Goal: Find specific page/section: Locate a particular part of the current website

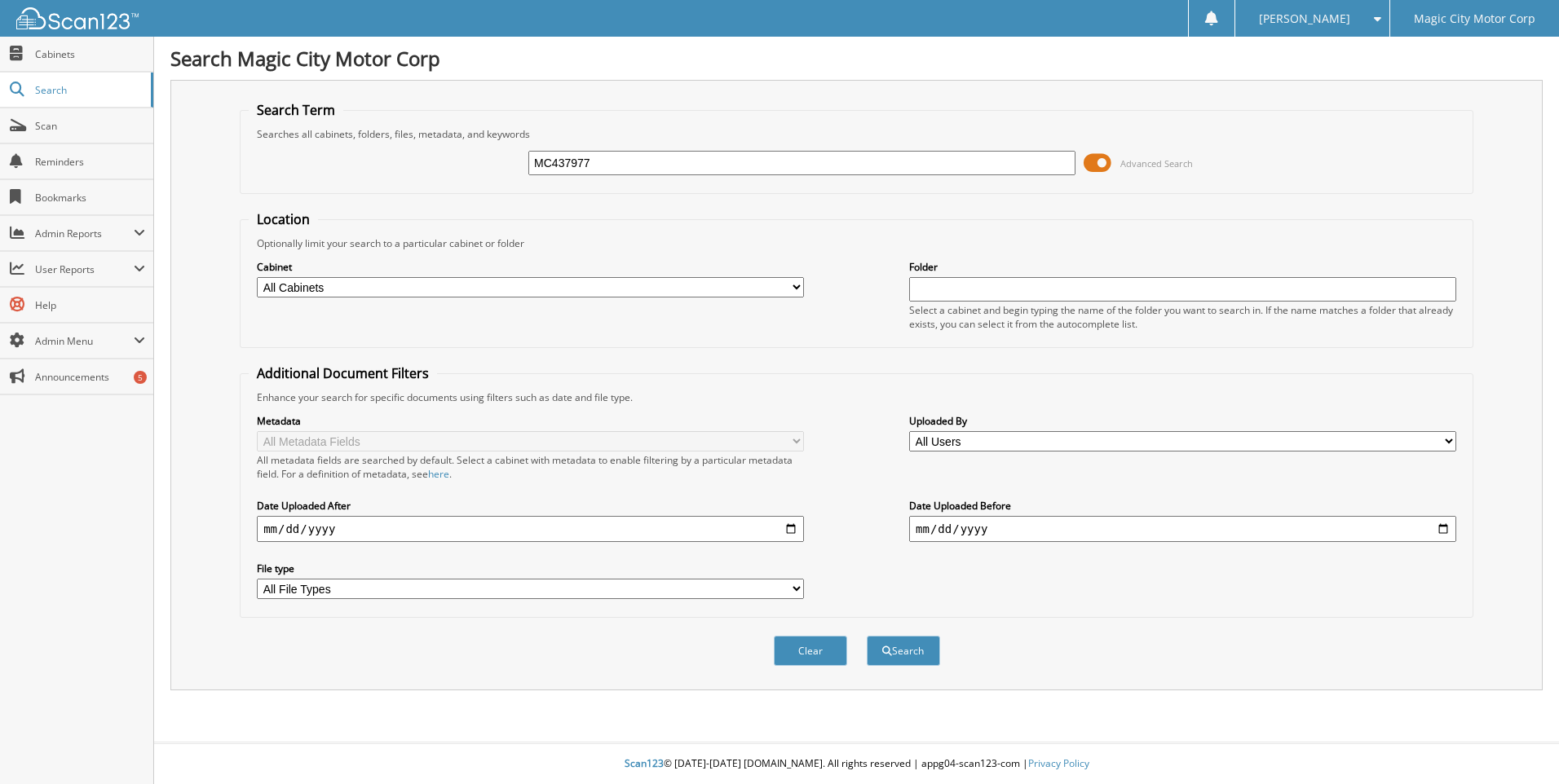
type input "MC437977"
click at [867, 636] on button "Search" at bounding box center [903, 651] width 74 height 31
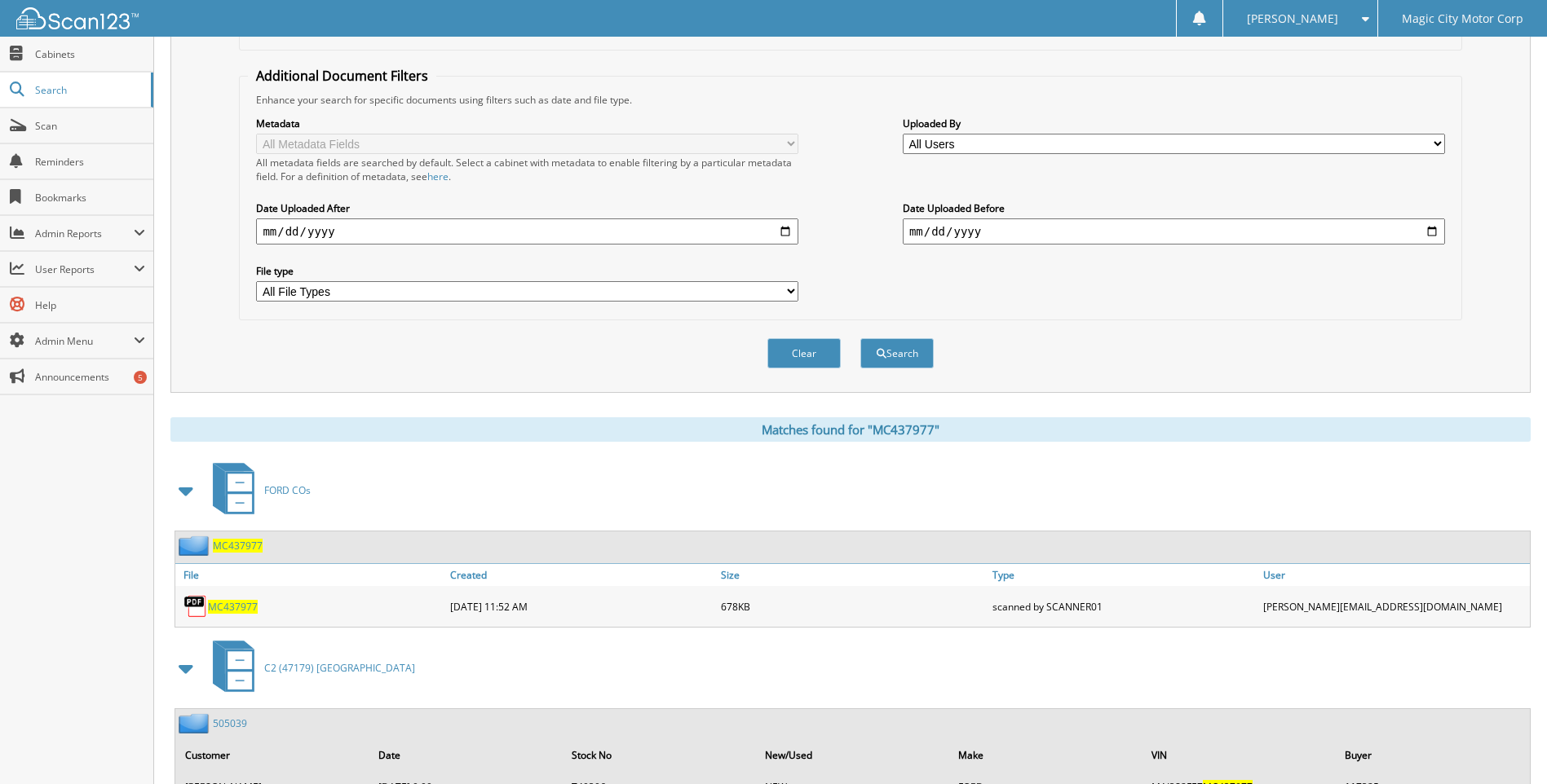
scroll to position [370, 0]
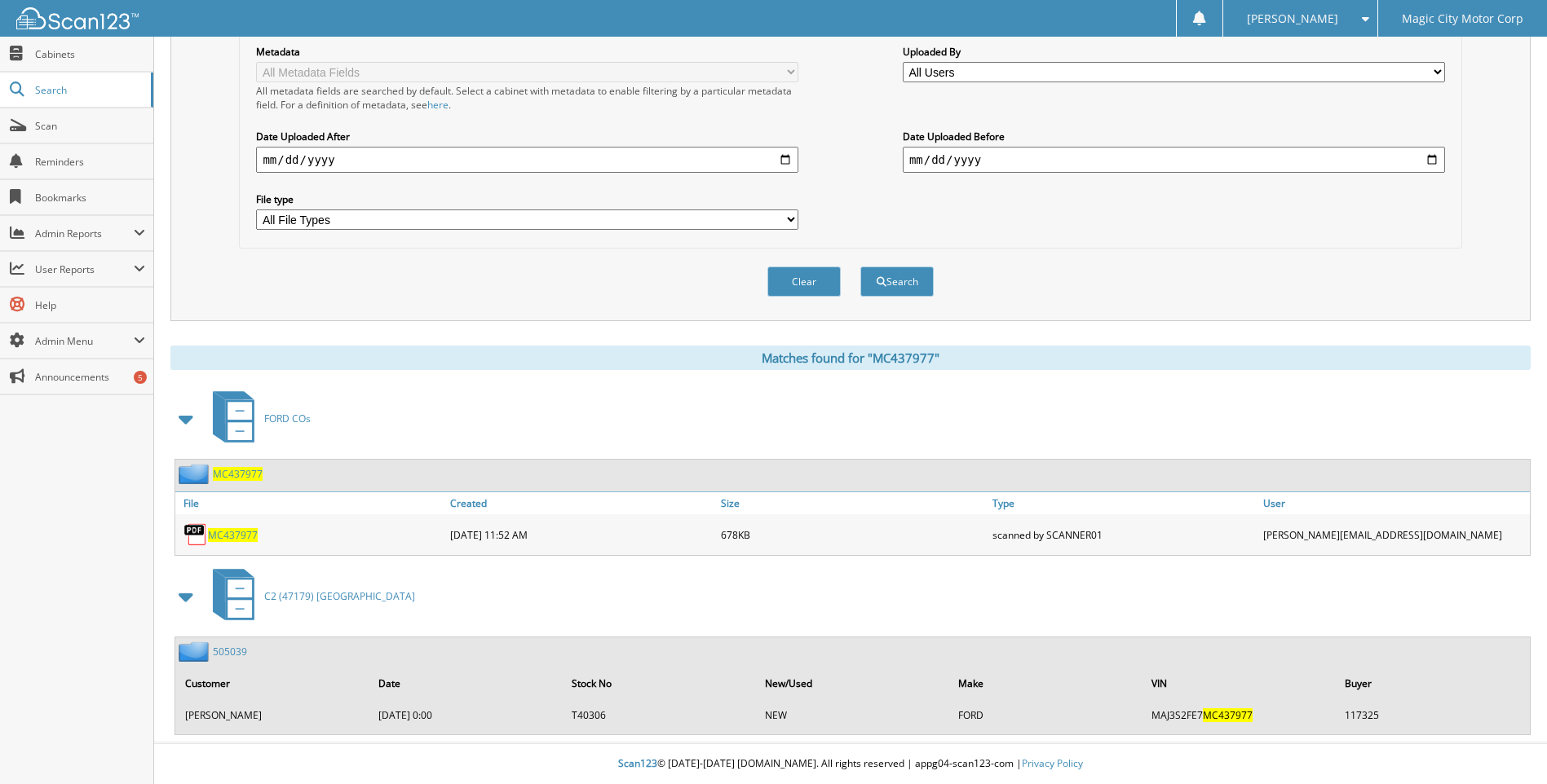
click at [229, 652] on link "505039" at bounding box center [230, 652] width 34 height 14
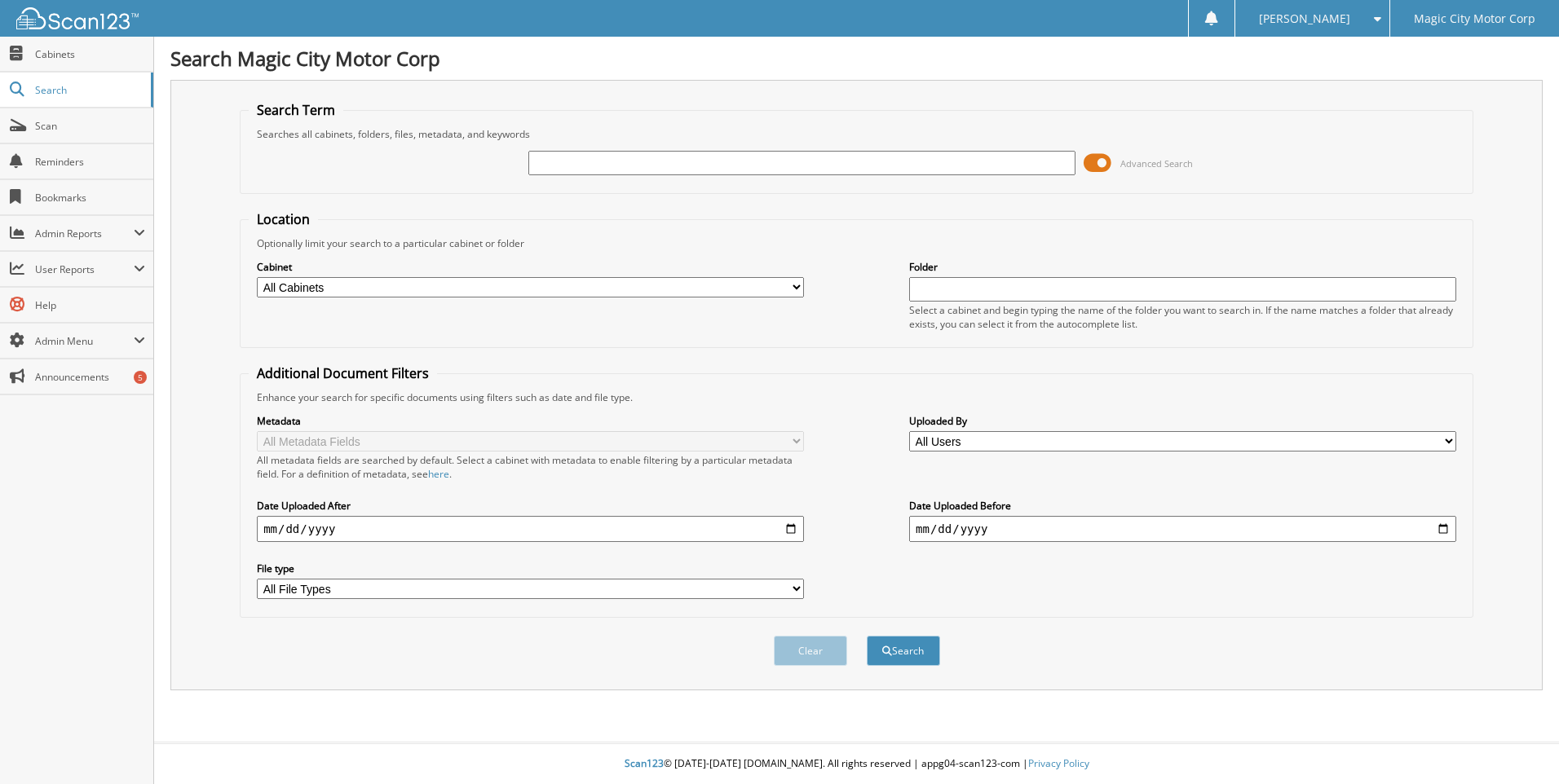
type input "D"
type input "JFD02594"
click at [867, 636] on button "Search" at bounding box center [903, 651] width 74 height 31
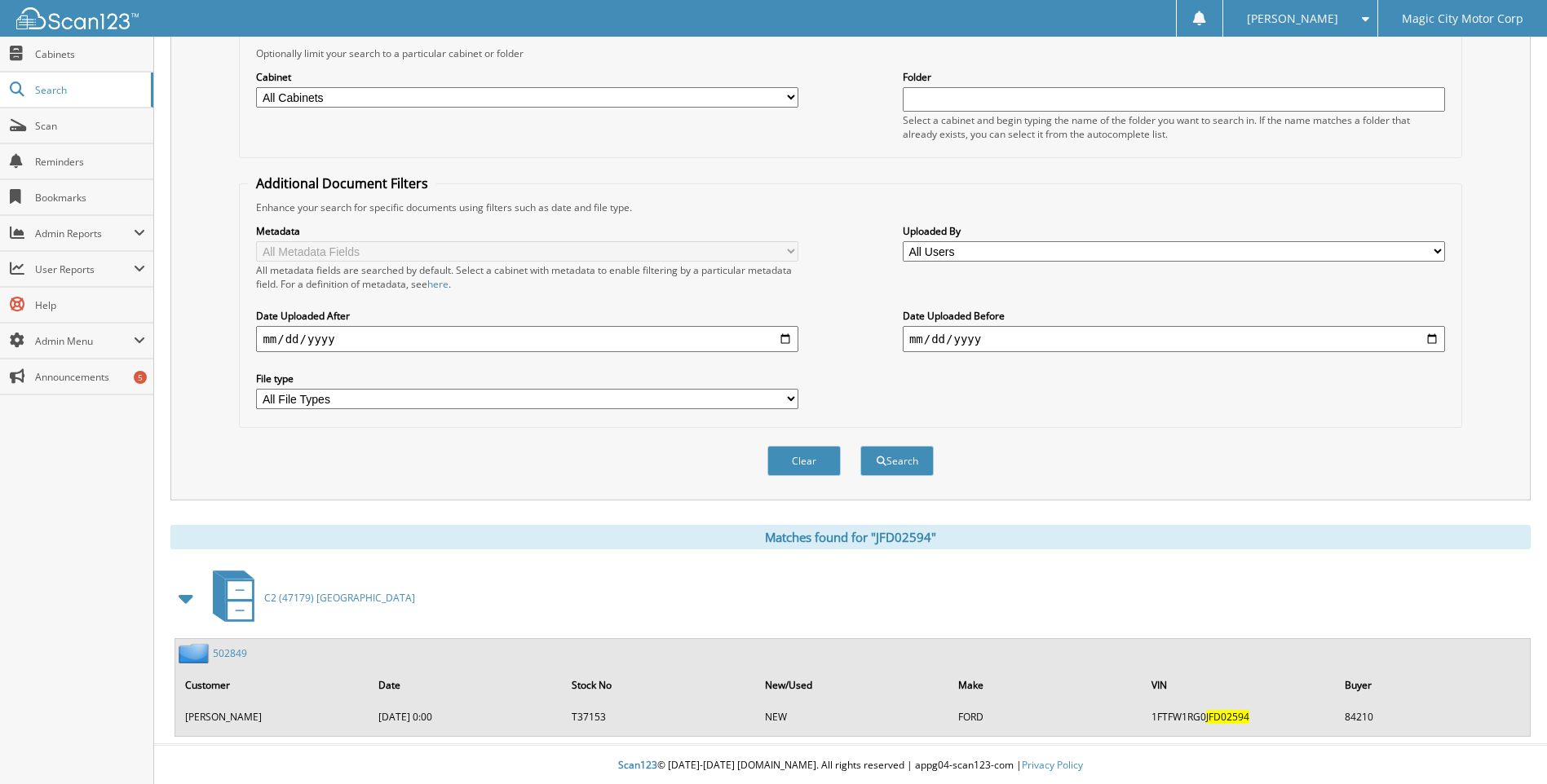
scroll to position [192, 0]
click at [244, 651] on link "502849" at bounding box center [230, 652] width 34 height 14
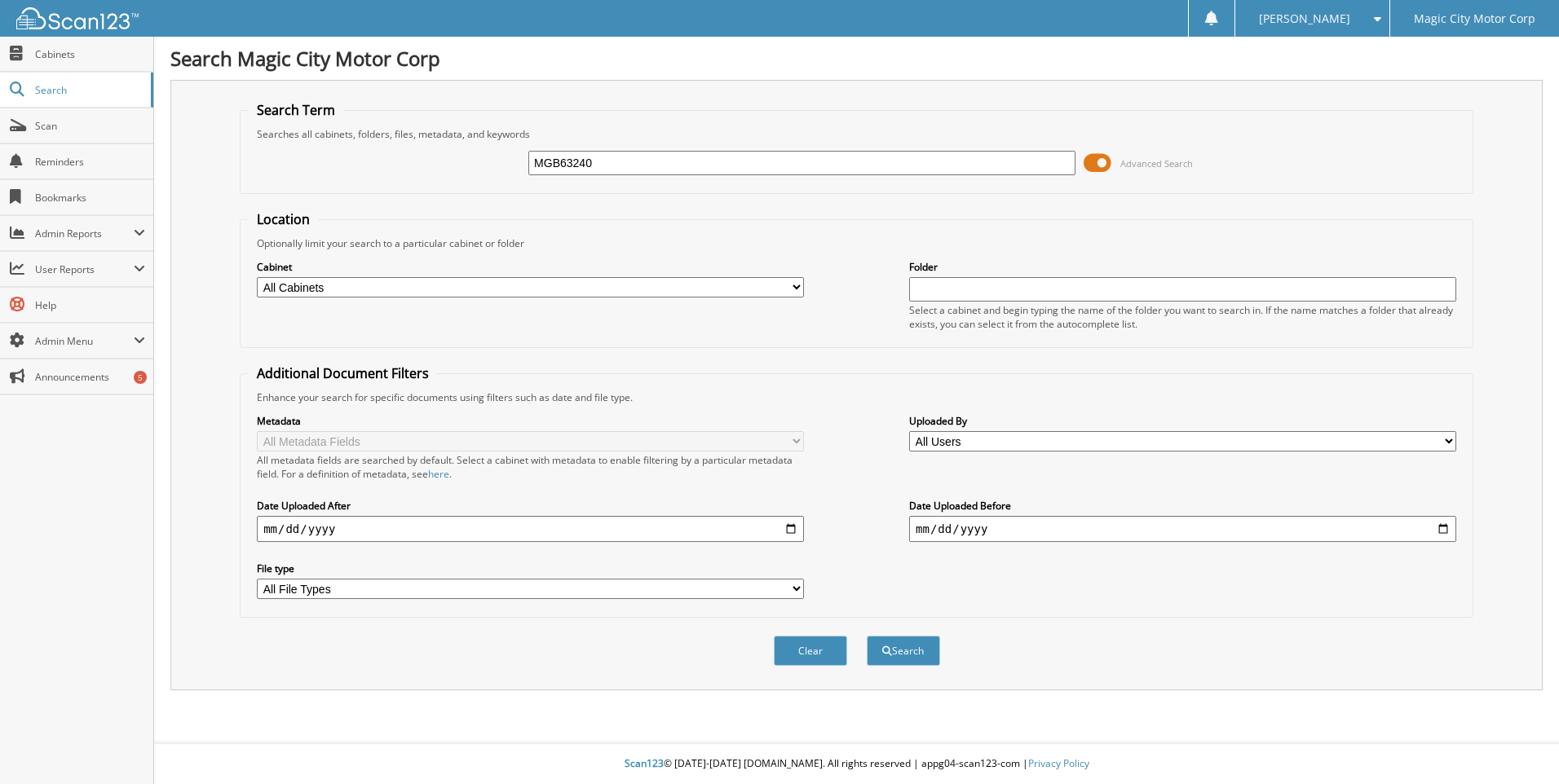
type input "MGB63240"
click at [867, 636] on button "Search" at bounding box center [903, 651] width 74 height 31
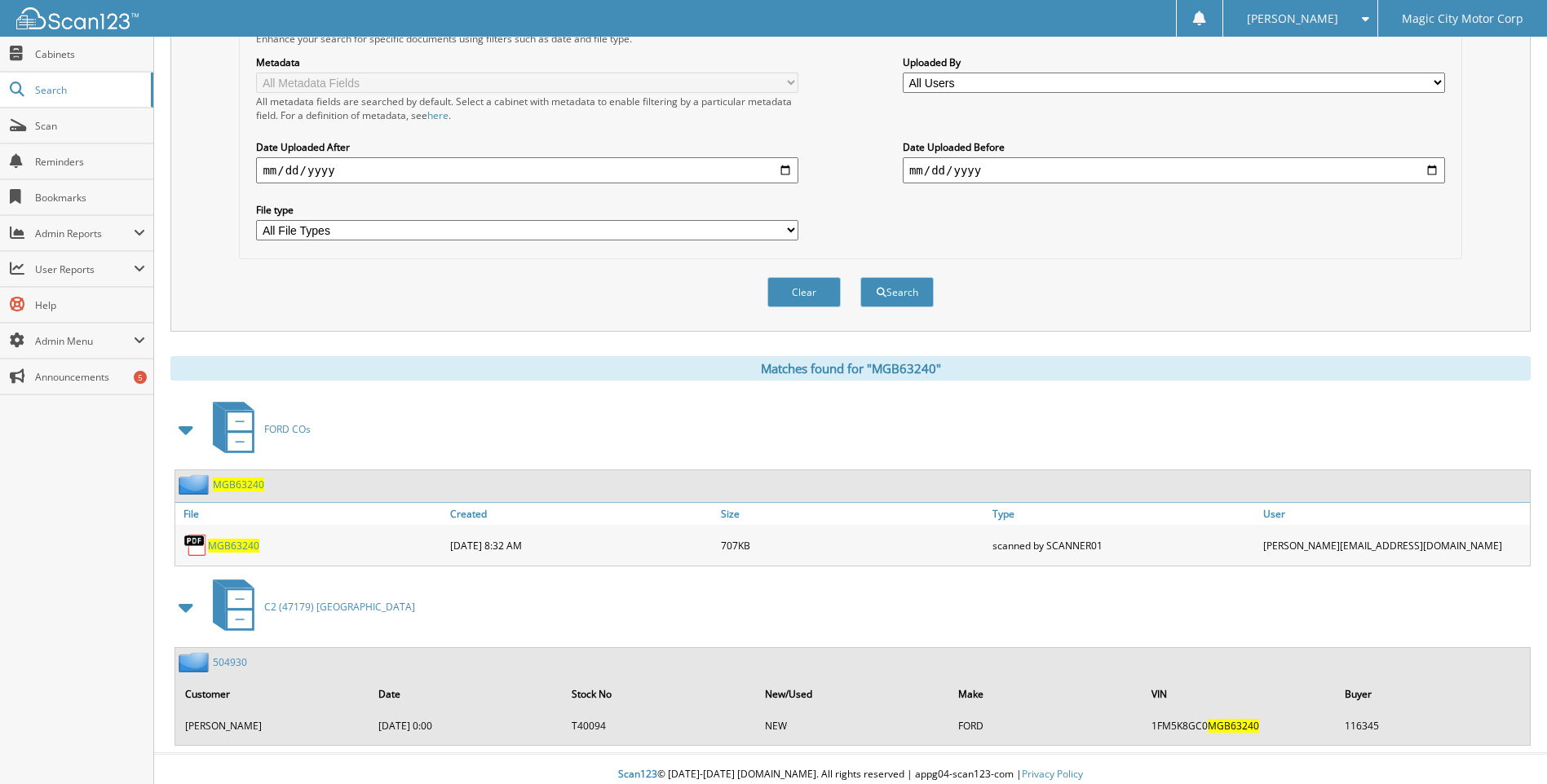
scroll to position [370, 0]
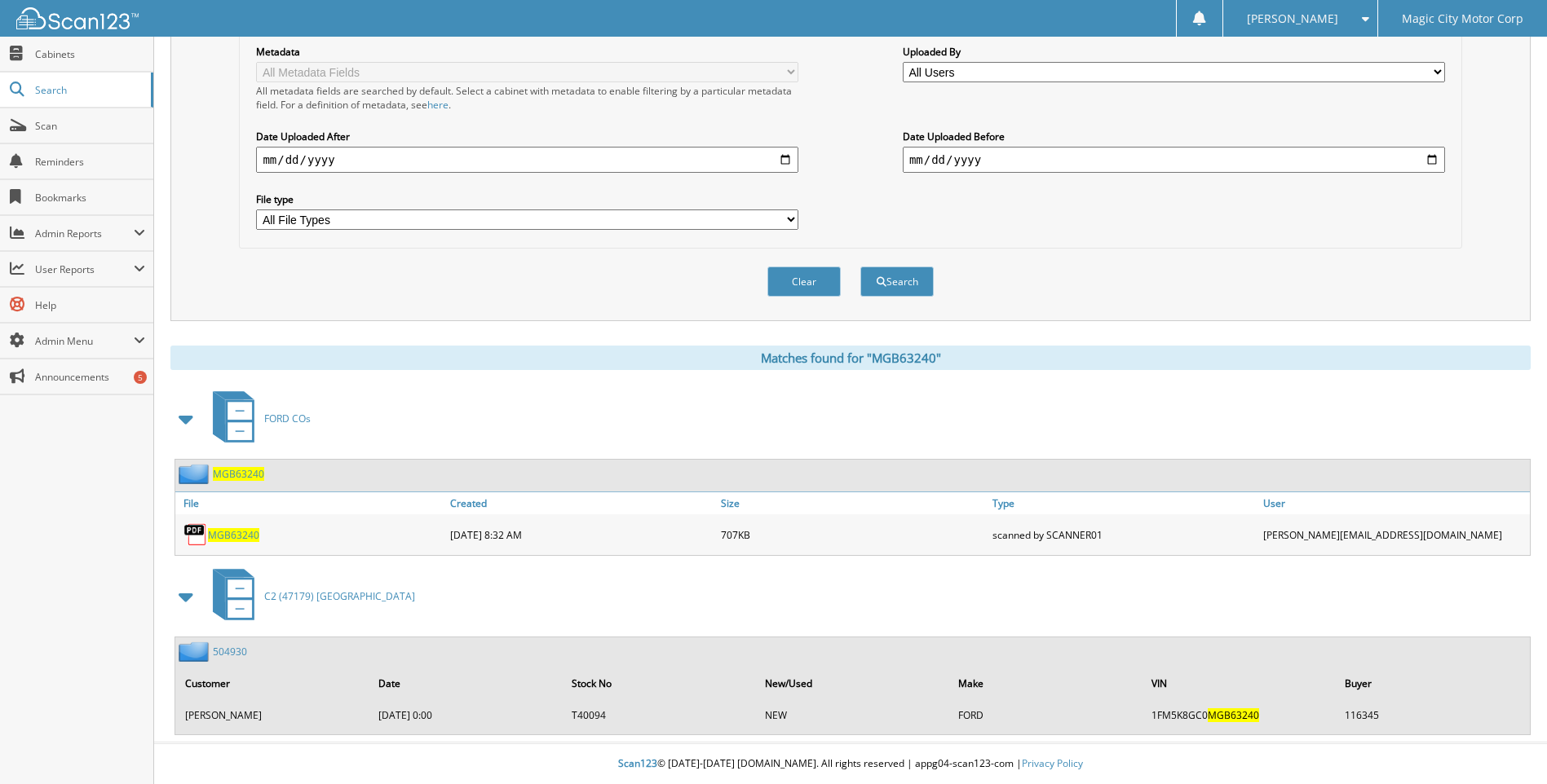
click at [235, 649] on link "504930" at bounding box center [230, 652] width 34 height 14
